Goal: Task Accomplishment & Management: Use online tool/utility

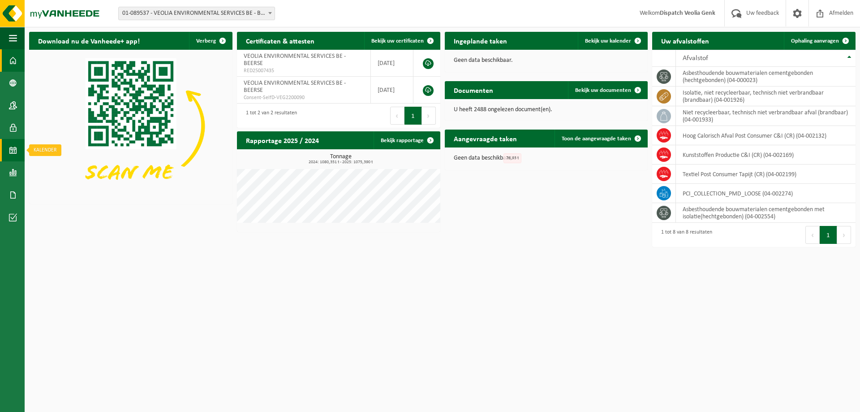
click at [12, 149] on span at bounding box center [13, 150] width 8 height 22
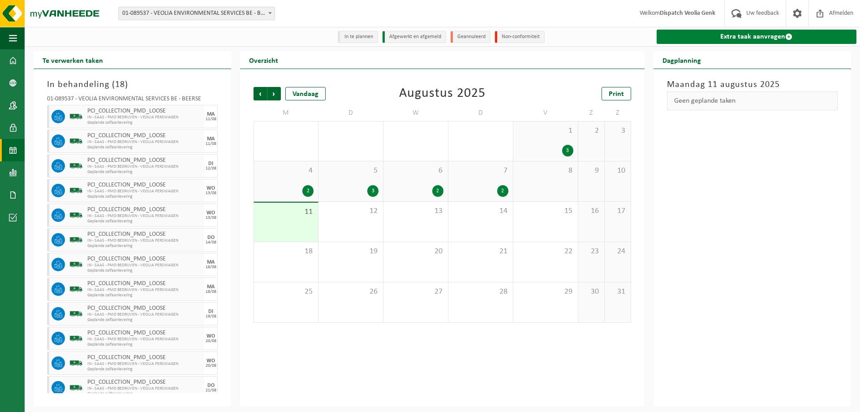
click at [759, 38] on link "Extra taak aanvragen" at bounding box center [757, 37] width 200 height 14
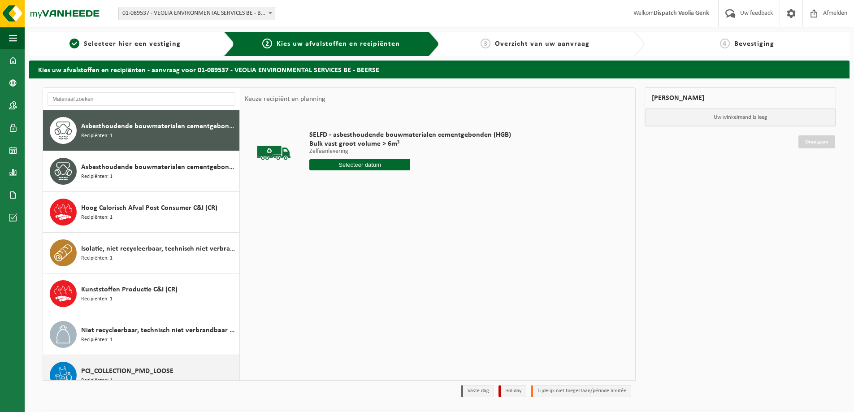
click at [131, 372] on span "PCI_COLLECTION_PMD_LOOSE" at bounding box center [127, 371] width 92 height 11
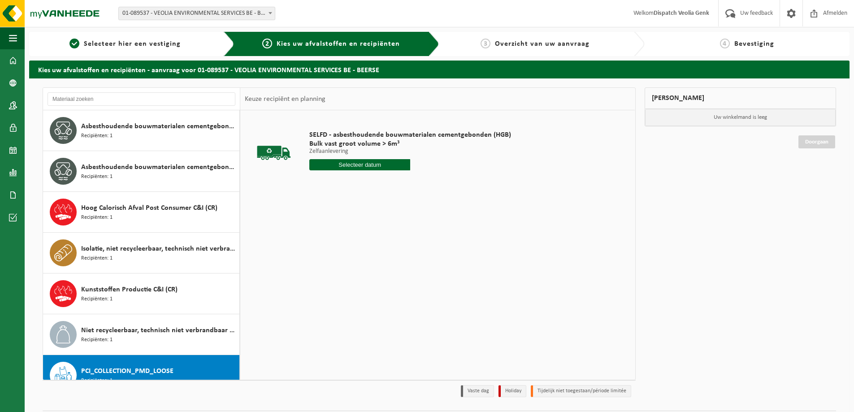
scroll to position [56, 0]
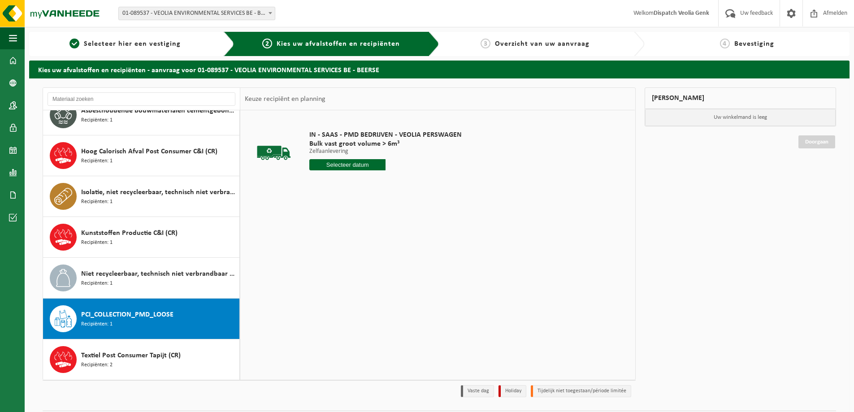
click at [346, 162] on input "text" at bounding box center [347, 164] width 76 height 11
click at [332, 246] on div "12" at bounding box center [333, 244] width 16 height 14
type input "Van 2025-08-12"
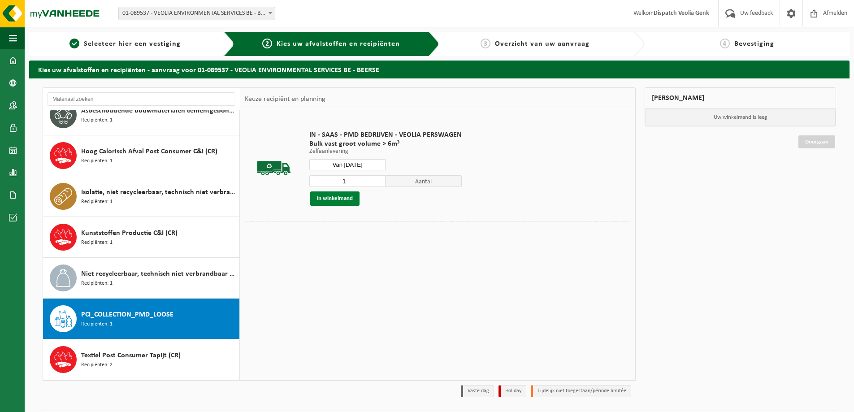
click at [324, 202] on button "In winkelmand" at bounding box center [334, 198] width 49 height 14
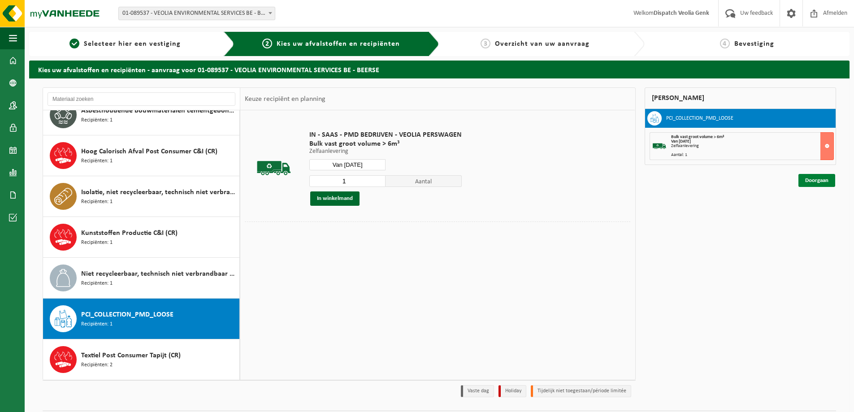
click at [820, 185] on link "Doorgaan" at bounding box center [816, 180] width 37 height 13
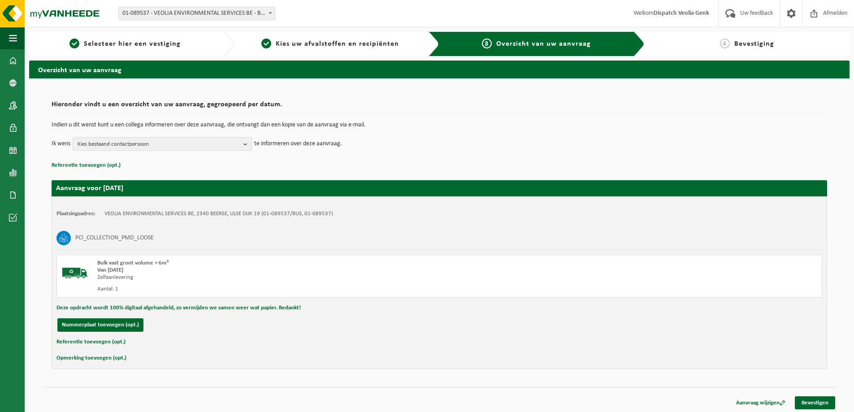
click at [149, 144] on span "Kies bestaand contactpersoon" at bounding box center [159, 144] width 162 height 13
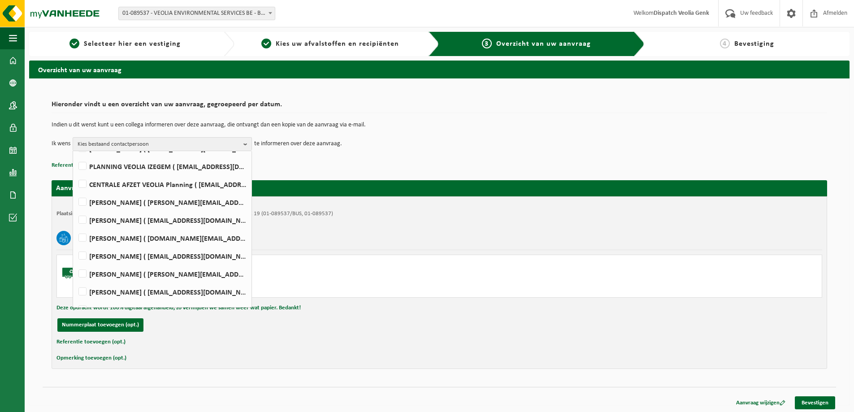
scroll to position [189, 0]
click at [140, 254] on label "[PERSON_NAME] ( [EMAIL_ADDRESS][DOMAIN_NAME] )" at bounding box center [162, 255] width 170 height 13
click at [75, 244] on input "[PERSON_NAME] ( [EMAIL_ADDRESS][DOMAIN_NAME] )" at bounding box center [75, 244] width 0 height 0
checkbox input "true"
click at [738, 351] on div "Plaatsingsadres: VEOLIA ENVIRONMENTAL SERVICES BE, 2340 BEERSE, LILSE DIJK 19 (…" at bounding box center [439, 282] width 775 height 173
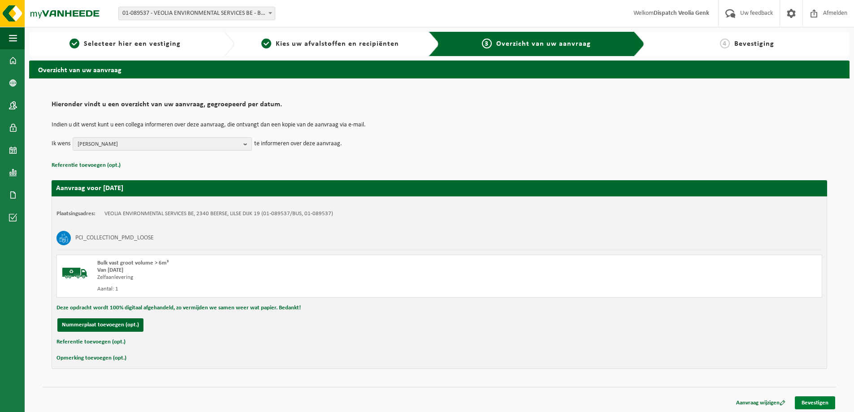
click at [806, 403] on link "Bevestigen" at bounding box center [815, 402] width 40 height 13
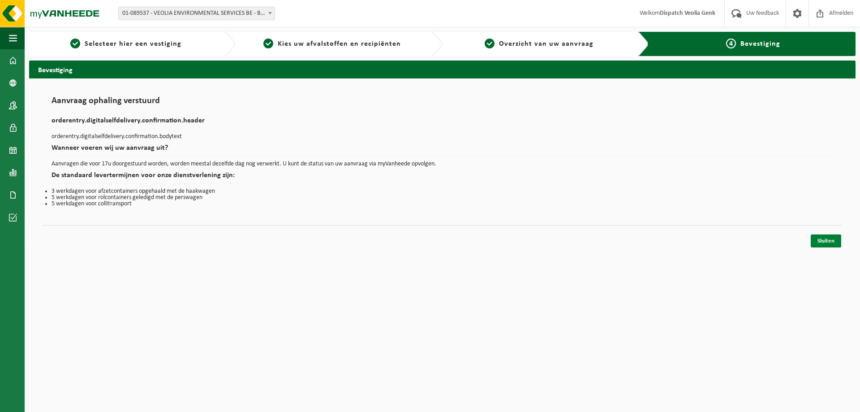
click at [824, 240] on link "Sluiten" at bounding box center [826, 240] width 30 height 13
